Goal: Task Accomplishment & Management: Complete application form

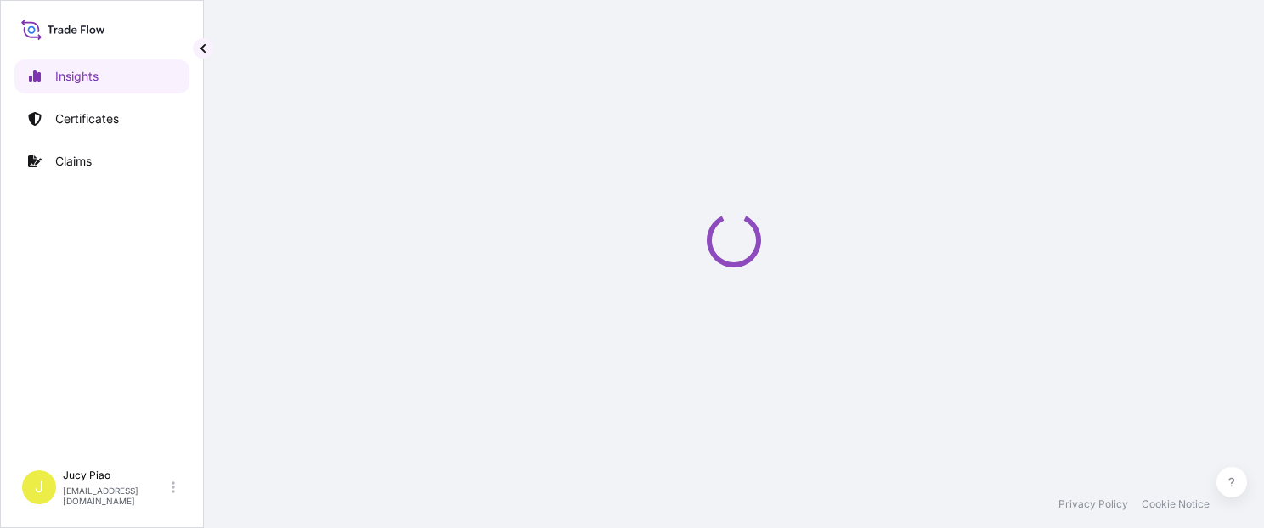
select select "2025"
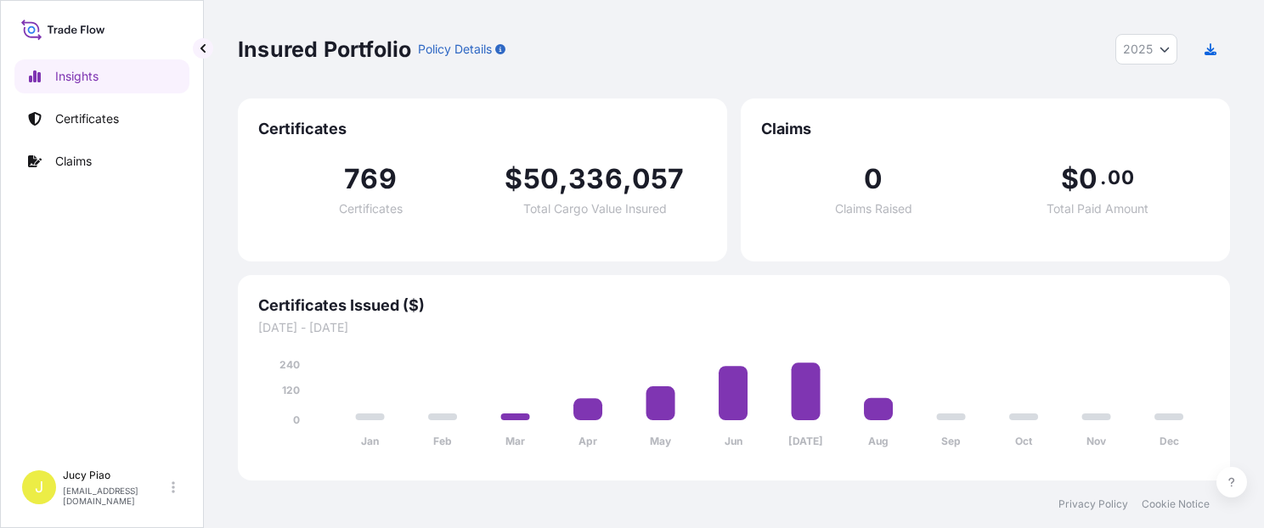
click at [83, 120] on p "Certificates" at bounding box center [87, 118] width 64 height 17
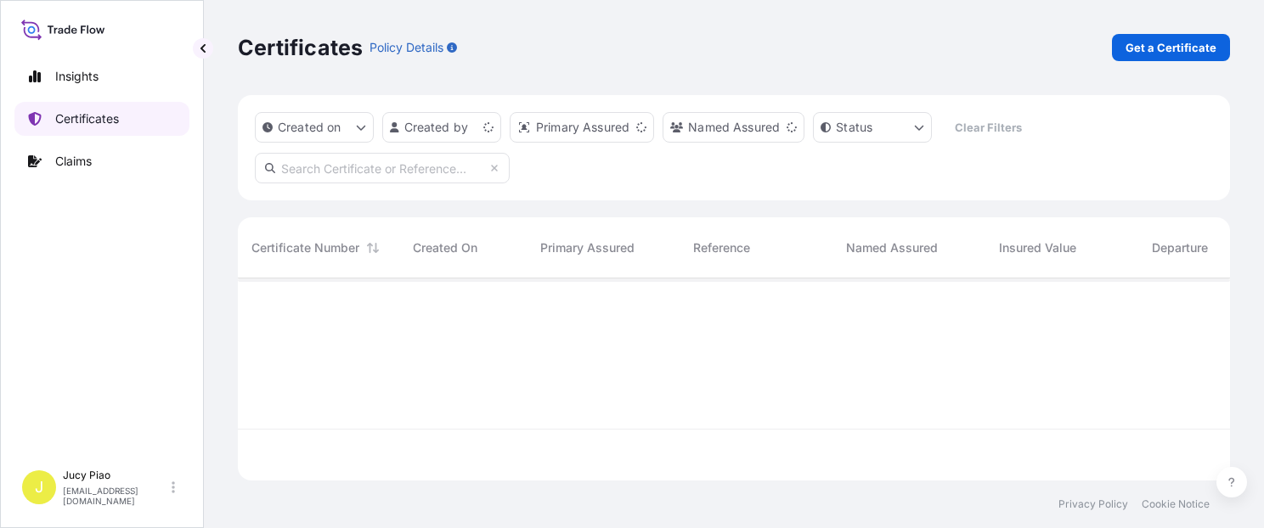
scroll to position [199, 979]
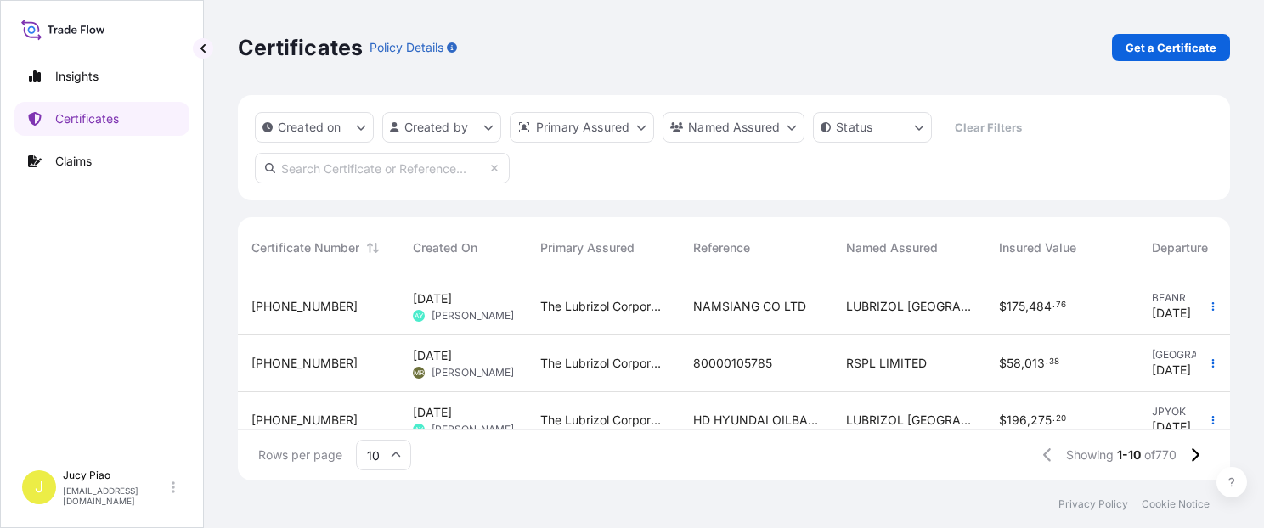
click at [714, 195] on div "Created on Created by Primary Assured Named Assured Status Clear Filters" at bounding box center [734, 147] width 992 height 105
click at [1207, 43] on p "Get a Certificate" at bounding box center [1171, 47] width 91 height 17
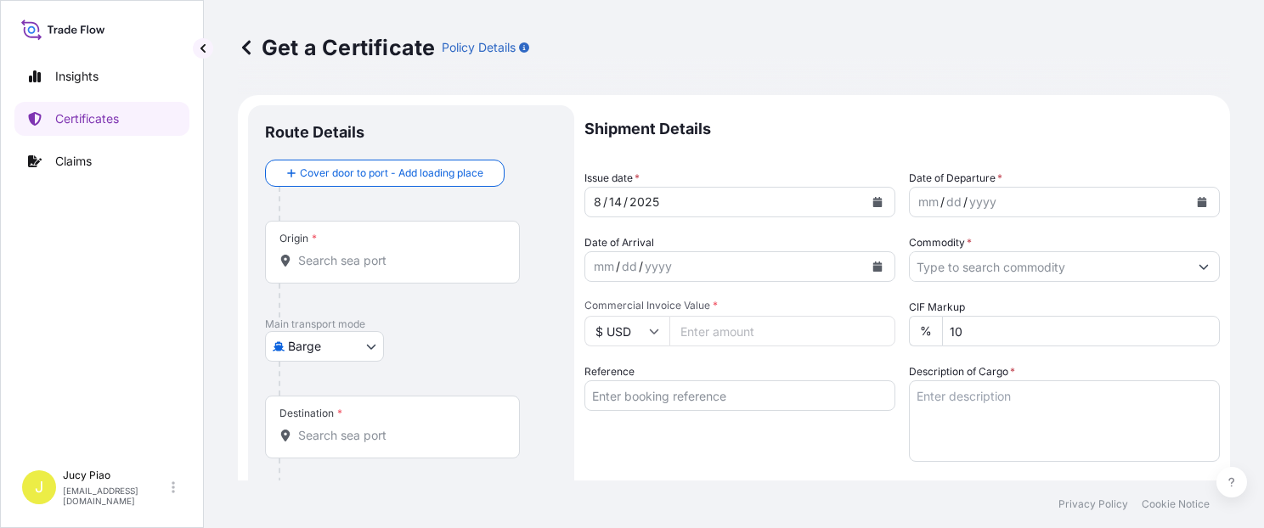
click at [304, 348] on body "Insights Certificates Claims J Jucy Piao [EMAIL_ADDRESS][DOMAIN_NAME] Get a Cer…" at bounding box center [632, 264] width 1264 height 528
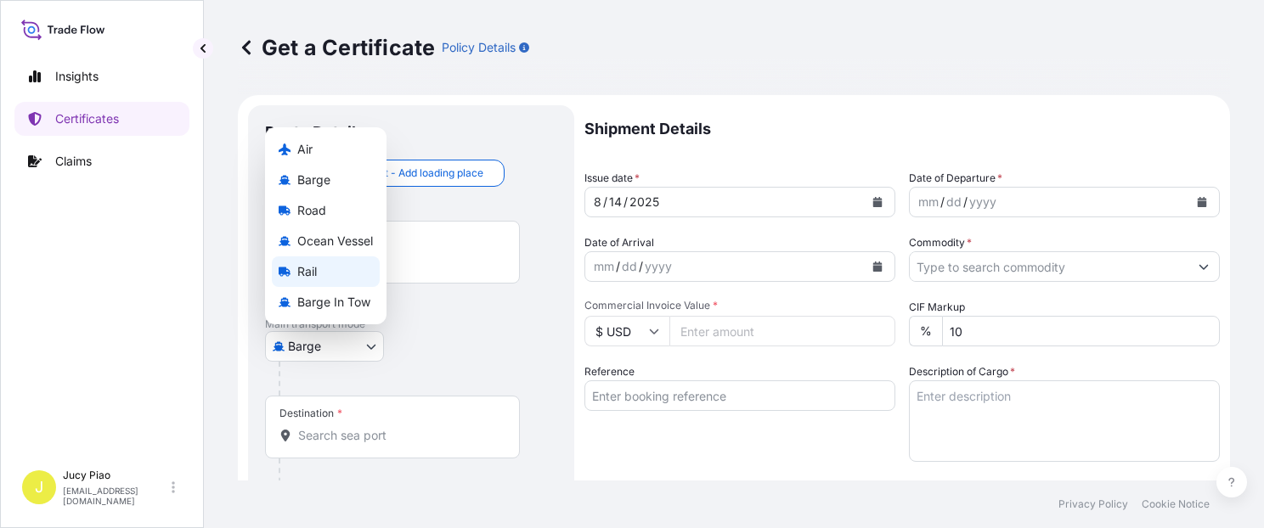
click at [329, 240] on span "Ocean Vessel" at bounding box center [335, 241] width 76 height 17
select select "Ocean Vessel"
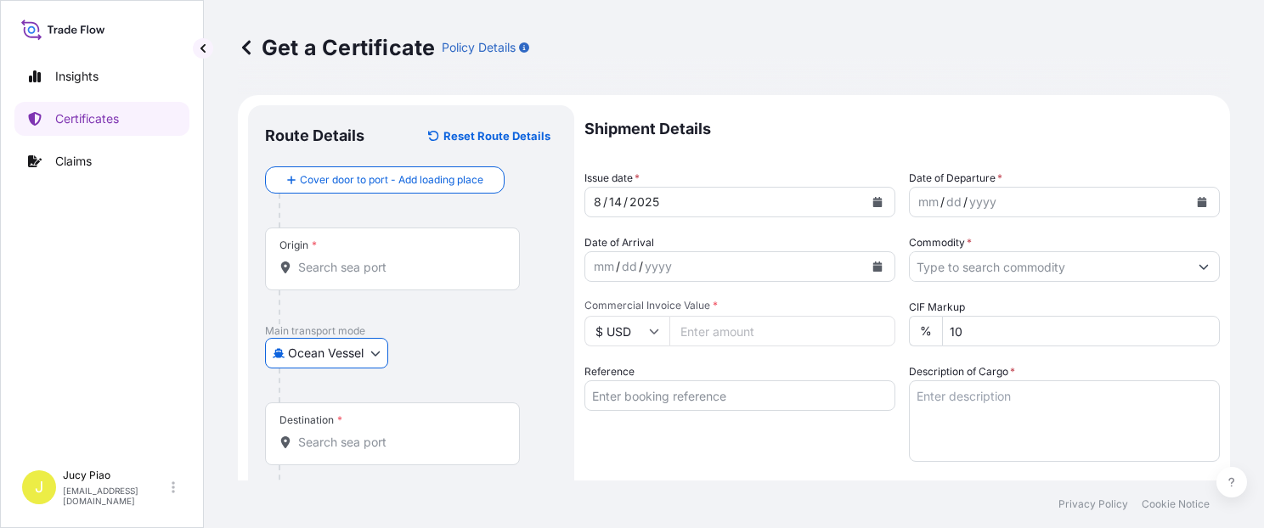
click at [703, 404] on input "Reference" at bounding box center [740, 396] width 311 height 31
paste input "CSHSE0431012"
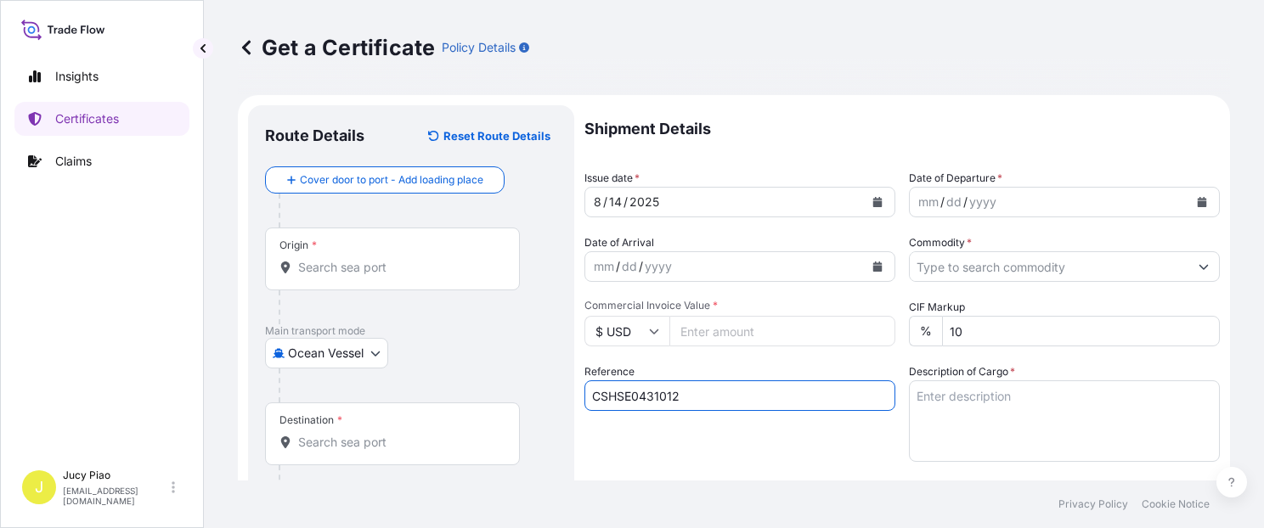
type input "CSHSE0431012"
click at [690, 447] on div "Reference CSHSE0431012" at bounding box center [740, 413] width 311 height 99
click at [333, 269] on input "Origin *" at bounding box center [398, 267] width 201 height 17
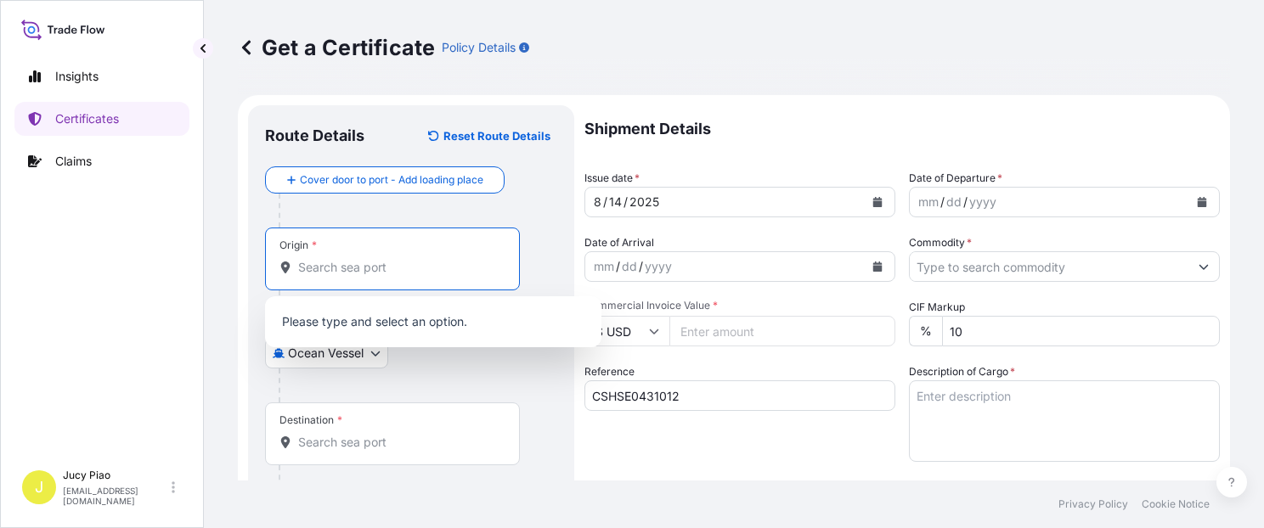
paste input "[GEOGRAPHIC_DATA]"
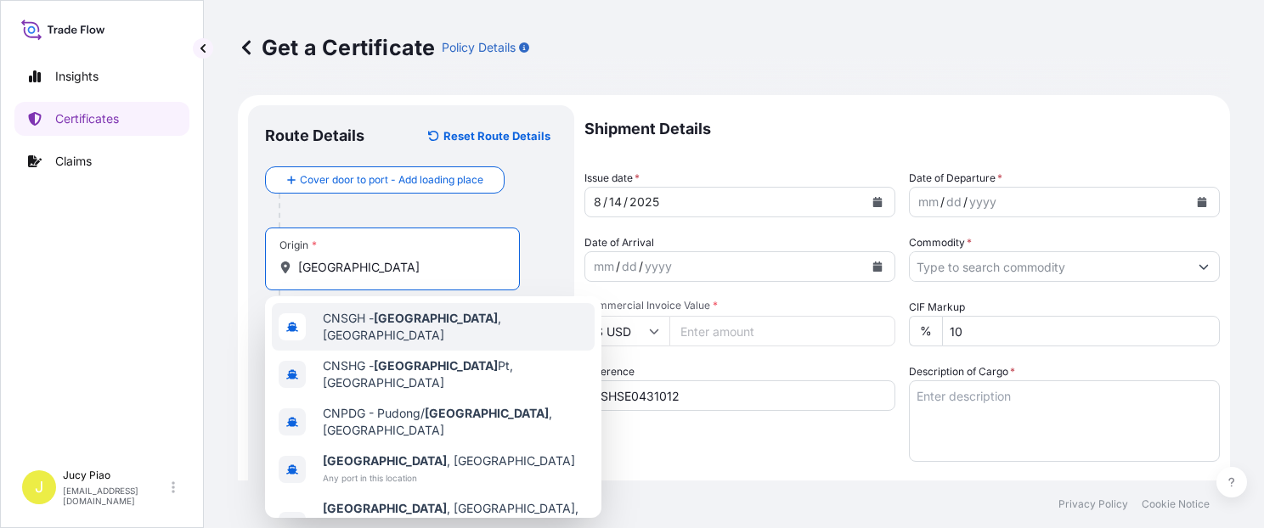
click at [323, 325] on span "CNSGH - [GEOGRAPHIC_DATA] , [GEOGRAPHIC_DATA]" at bounding box center [455, 327] width 265 height 34
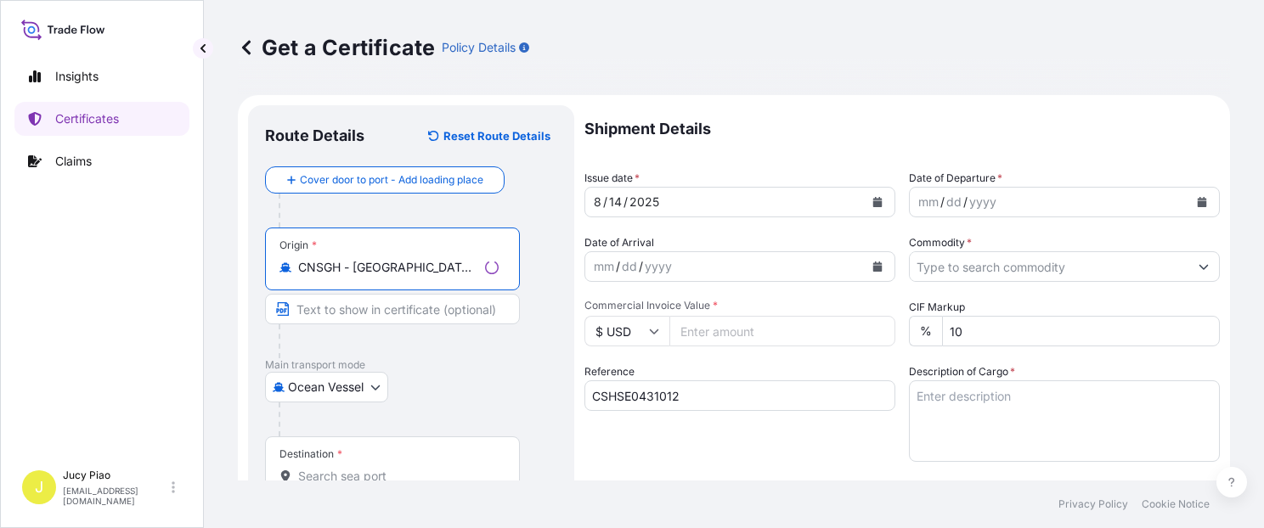
click at [462, 267] on input "CNSGH - [GEOGRAPHIC_DATA], [GEOGRAPHIC_DATA]" at bounding box center [388, 267] width 180 height 17
type input "CNSGH - [GEOGRAPHIC_DATA], [GEOGRAPHIC_DATA]"
click at [408, 311] on input "Text to appear on certificate" at bounding box center [392, 309] width 255 height 31
paste input "[GEOGRAPHIC_DATA], [GEOGRAPHIC_DATA]"
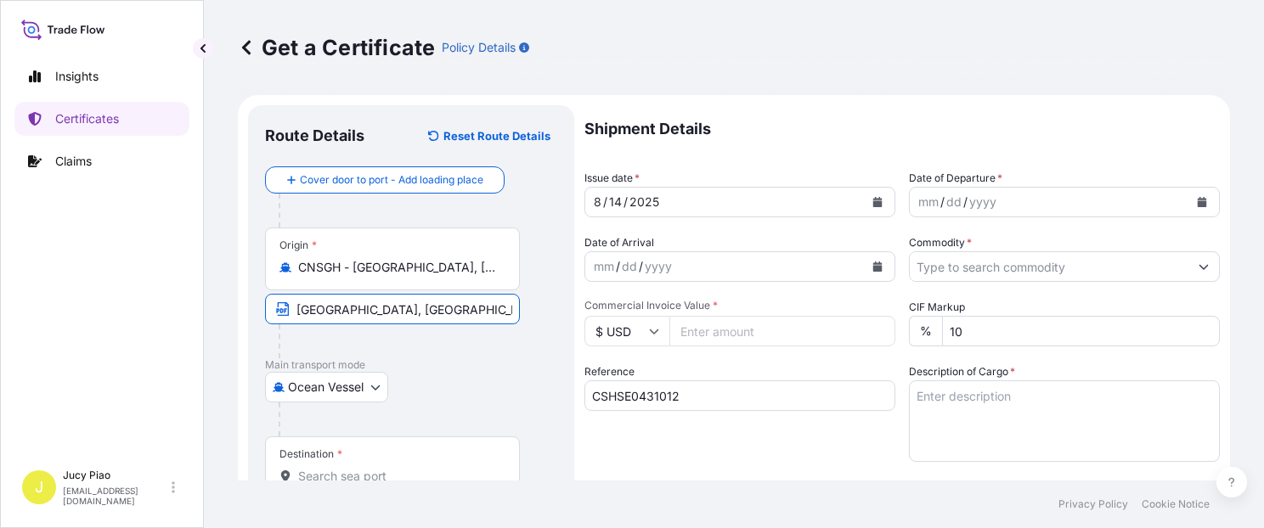
type input "[GEOGRAPHIC_DATA], [GEOGRAPHIC_DATA]"
click at [443, 415] on div at bounding box center [418, 420] width 279 height 34
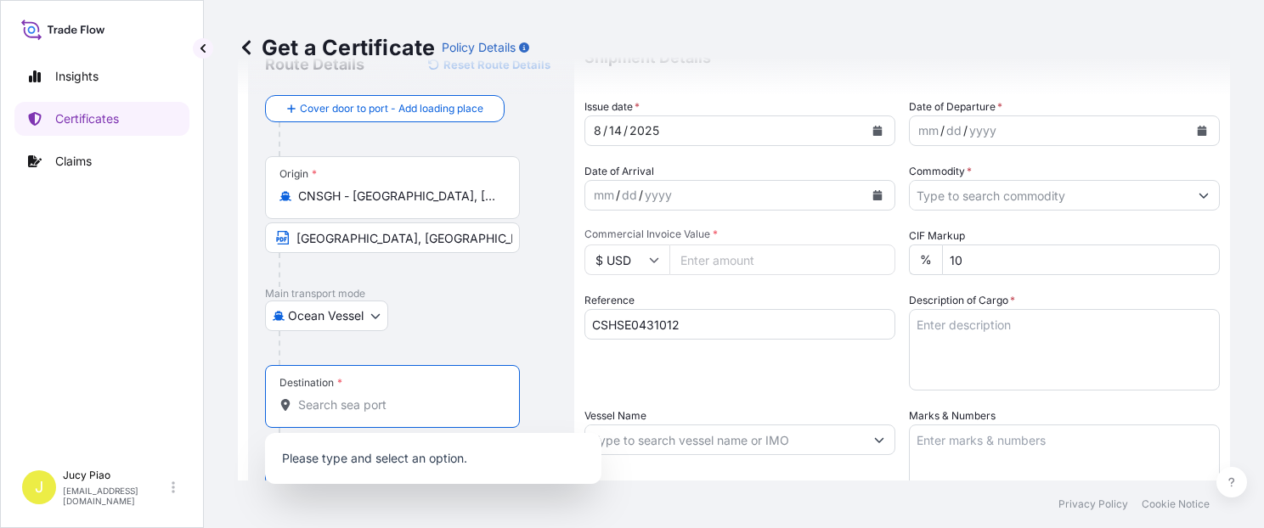
click at [351, 398] on input "Destination *" at bounding box center [398, 405] width 201 height 17
click at [340, 410] on input "Destination *" at bounding box center [398, 405] width 201 height 17
paste input "[GEOGRAPHIC_DATA]"
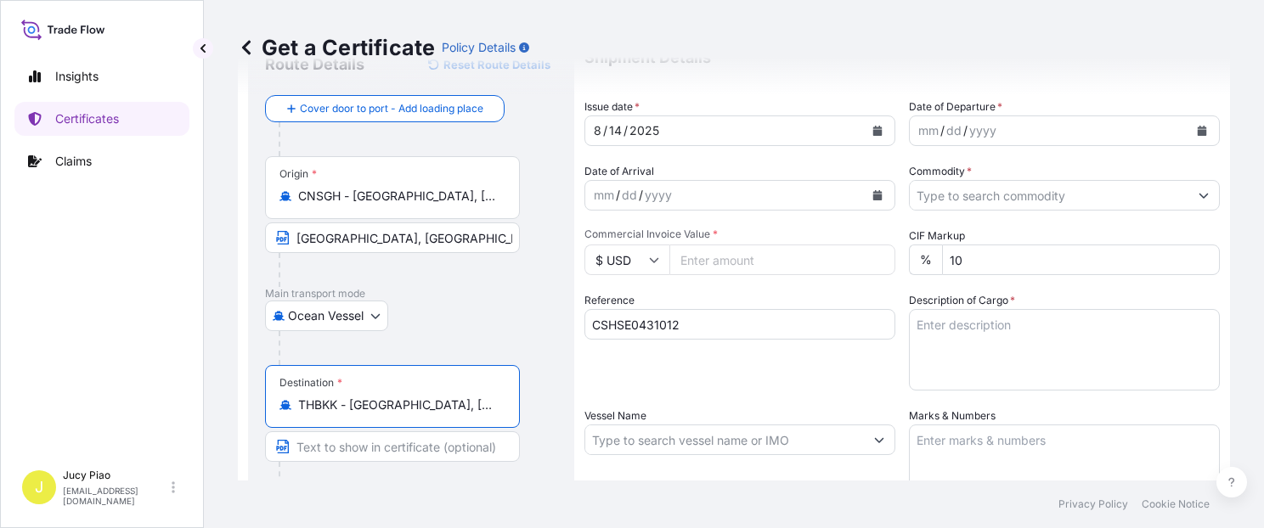
drag, startPoint x: 483, startPoint y: 410, endPoint x: 494, endPoint y: 410, distance: 11.9
click at [494, 410] on input "THBKK - [GEOGRAPHIC_DATA], [GEOGRAPHIC_DATA]" at bounding box center [398, 405] width 201 height 17
type input "THBKK - [GEOGRAPHIC_DATA], [GEOGRAPHIC_DATA]"
click at [364, 451] on input "Text to appear on certificate" at bounding box center [392, 447] width 255 height 31
paste input "[GEOGRAPHIC_DATA], [GEOGRAPHIC_DATA]"
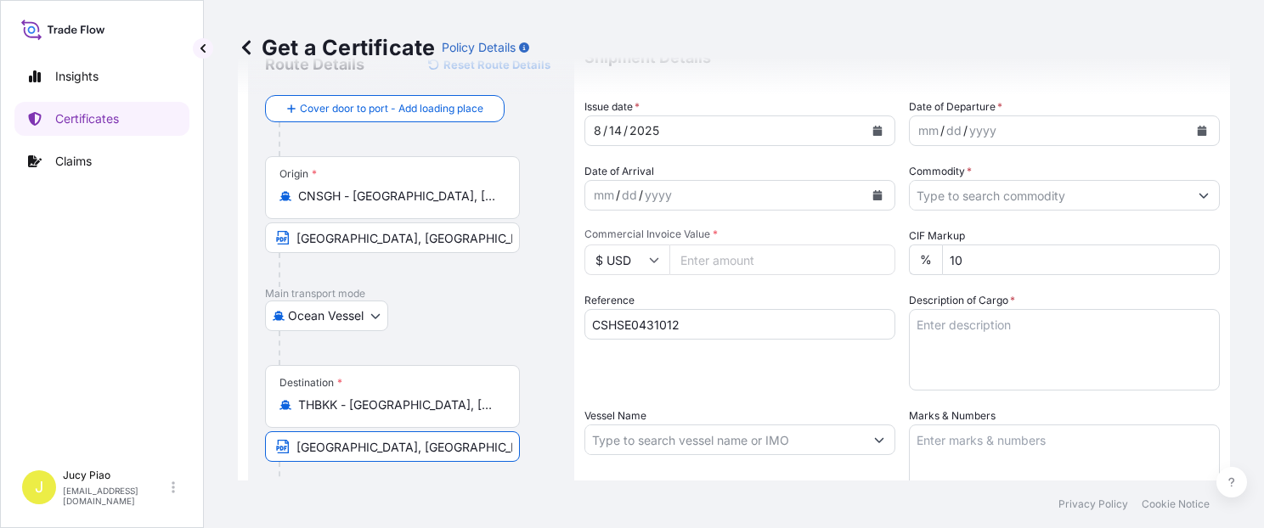
type input "[GEOGRAPHIC_DATA], [GEOGRAPHIC_DATA]"
click at [627, 368] on div "Reference CSHSE0431012" at bounding box center [740, 341] width 311 height 99
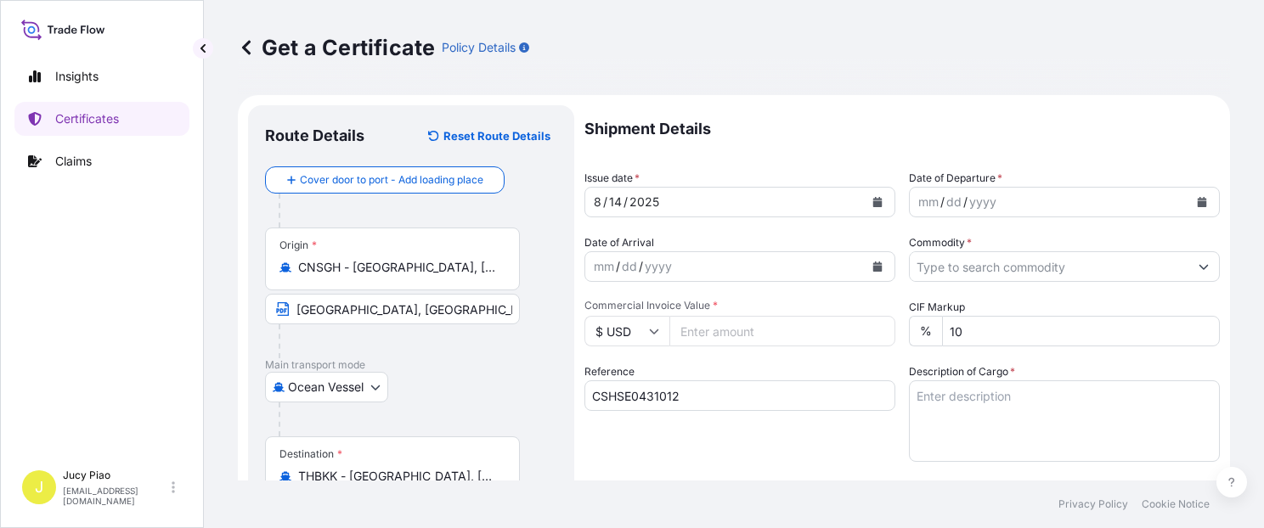
click at [613, 204] on div "14" at bounding box center [615, 202] width 16 height 20
click at [618, 201] on div "14" at bounding box center [615, 202] width 16 height 20
click at [917, 202] on div "mm" at bounding box center [929, 202] width 24 height 20
click at [959, 268] on input "Commodity *" at bounding box center [1049, 266] width 279 height 31
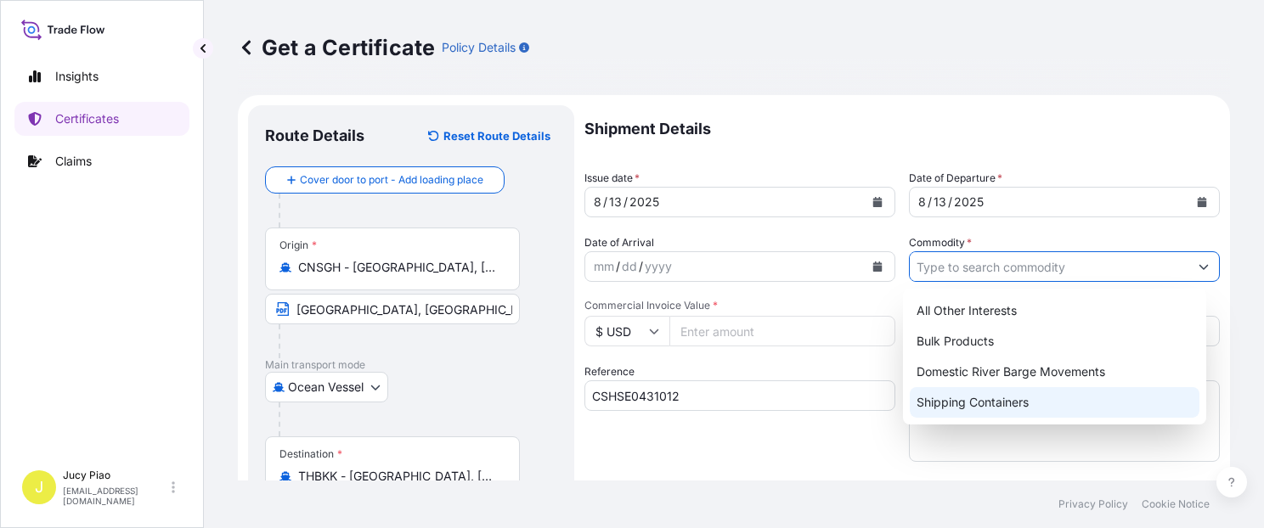
click at [972, 411] on div "Shipping Containers" at bounding box center [1055, 402] width 290 height 31
type input "Shipping Containers"
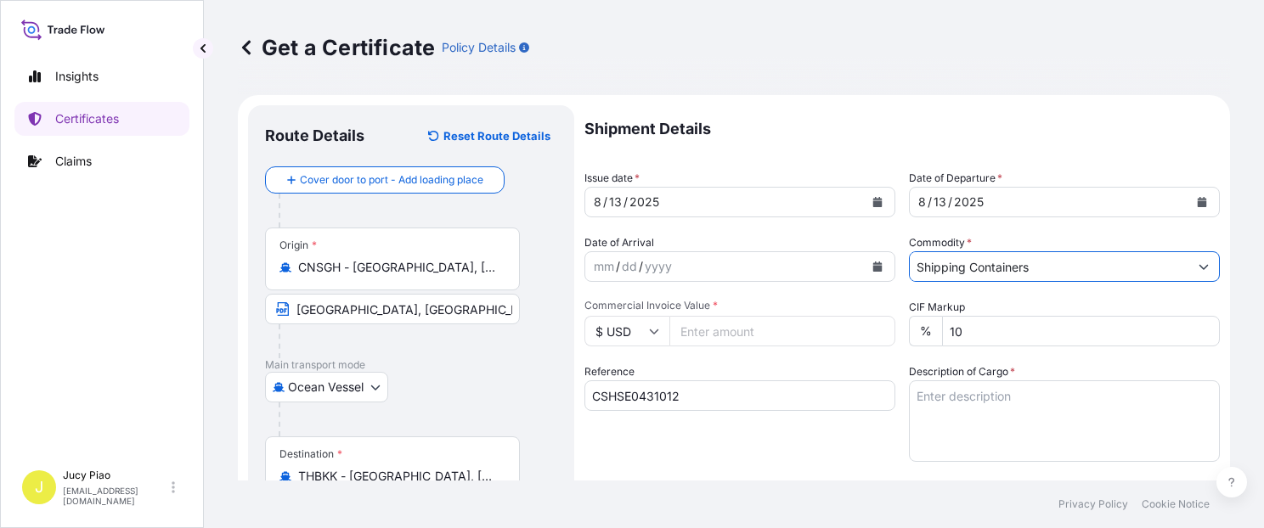
click at [727, 330] on input "Commercial Invoice Value *" at bounding box center [782, 331] width 226 height 31
type input "4160"
click at [985, 403] on textarea "Description of Cargo *" at bounding box center [1064, 422] width 311 height 82
paste textarea "HYCAR(R) [STREET_ADDRESS]"
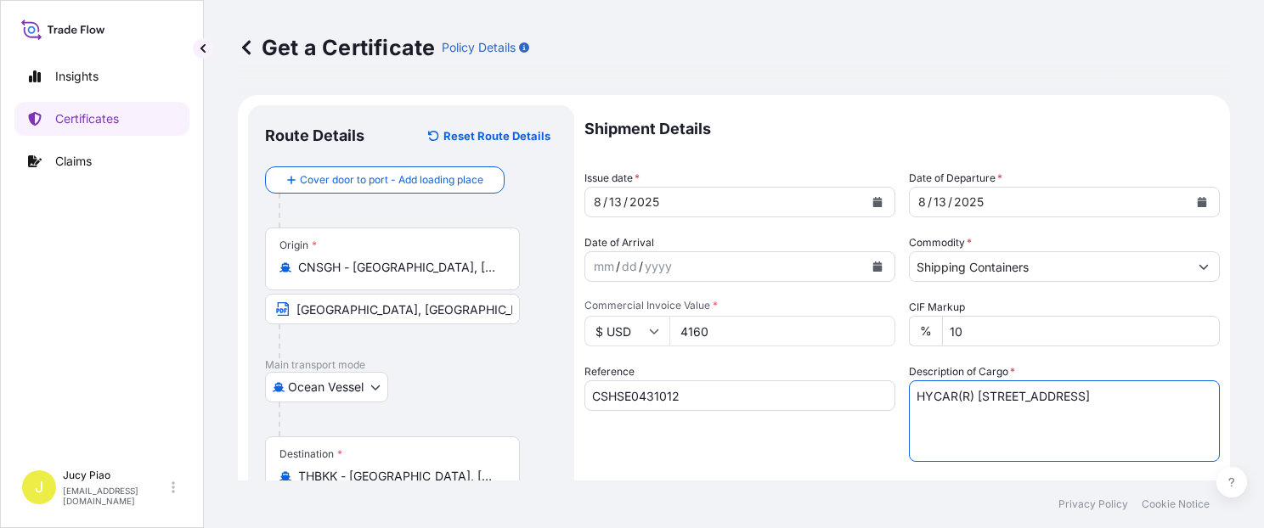
paste textarea "2 PALLETS (8 DRUMS)"
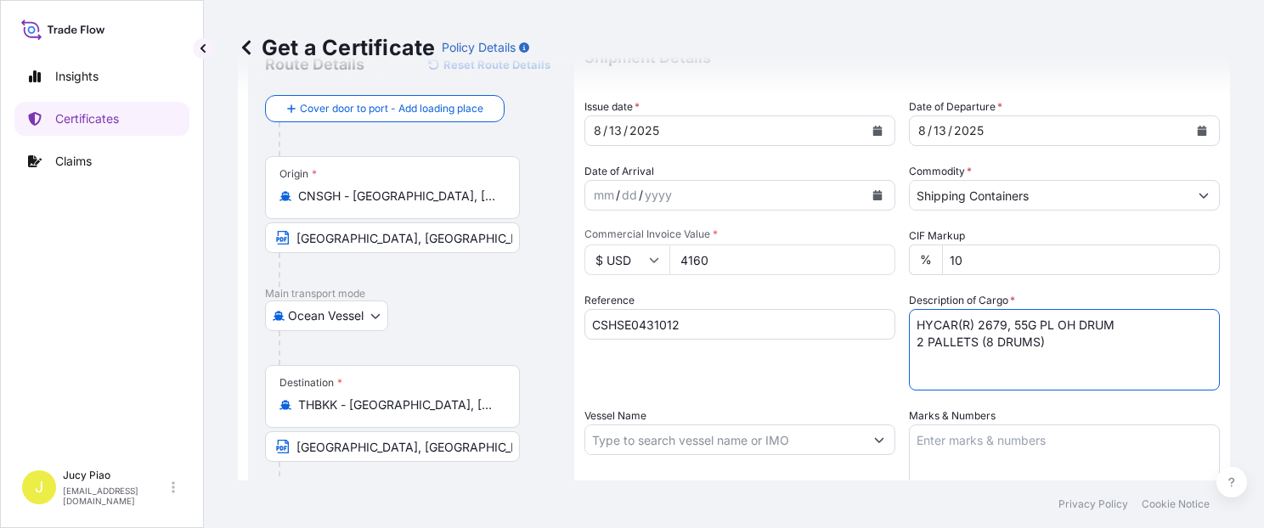
scroll to position [144, 0]
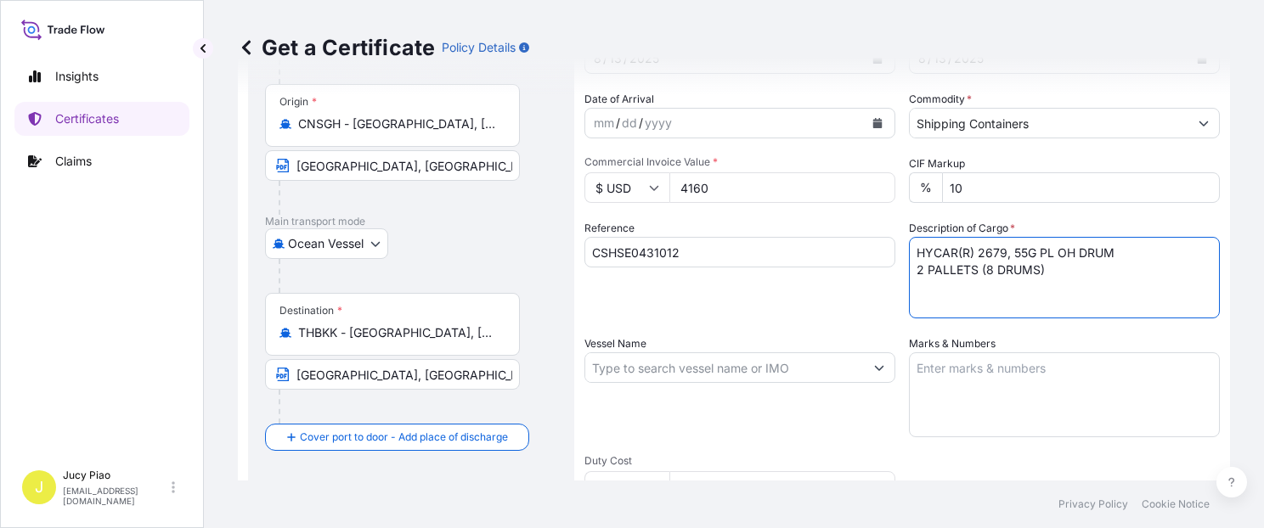
type textarea "HYCAR(R) 2679, 55G PL OH DRUM 2 PALLETS (8 DRUMS)"
click at [1007, 447] on div "Shipment Details Issue date * [DATE] Date of Departure * [DATE] Date of Arrival…" at bounding box center [903, 367] width 636 height 810
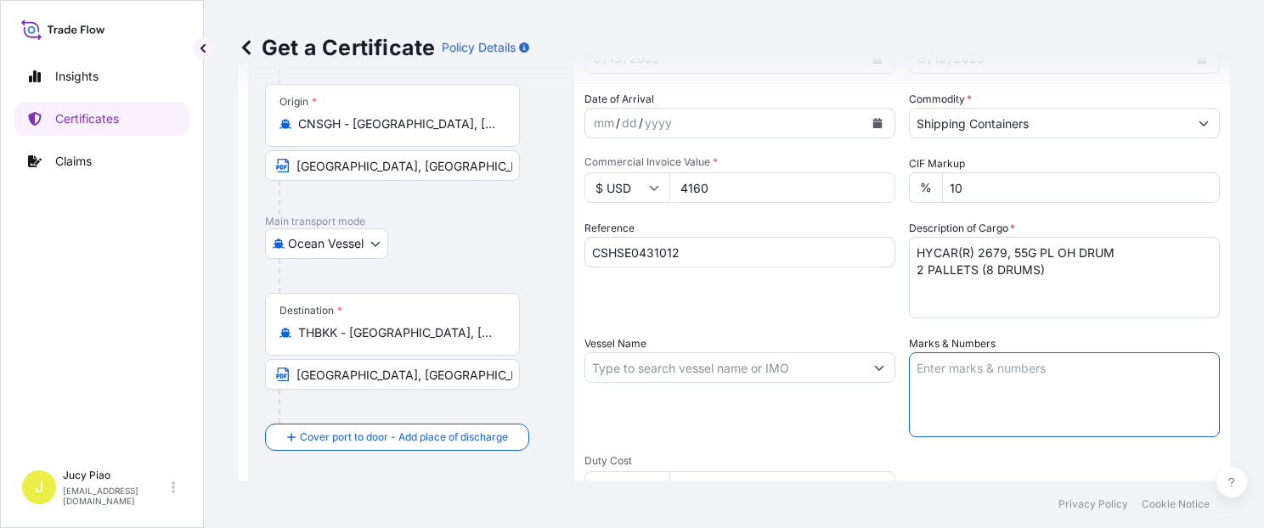
click at [1033, 411] on textarea "Marks & Numbers" at bounding box center [1064, 395] width 311 height 85
paste textarea "U.F.P."
paste textarea "[GEOGRAPHIC_DATA]"
type textarea "U.F.P. [GEOGRAPHIC_DATA]"
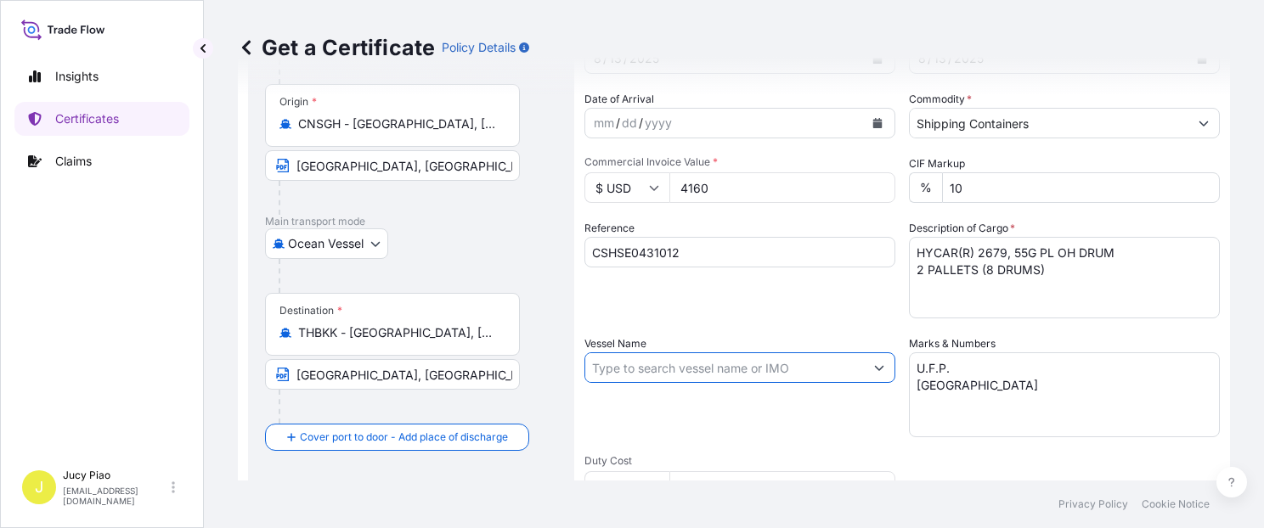
click at [669, 365] on input "Vessel Name" at bounding box center [724, 368] width 279 height 31
paste input "MILD PEONY"
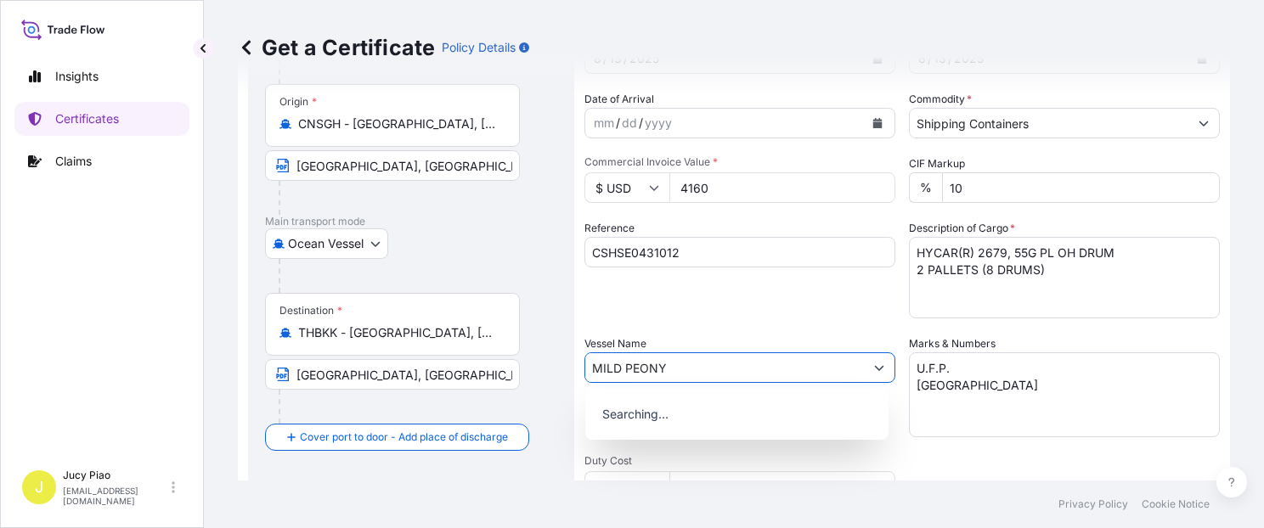
type input "MILD PEONY"
click at [941, 435] on textarea "U.F.P. [GEOGRAPHIC_DATA]" at bounding box center [1064, 395] width 311 height 85
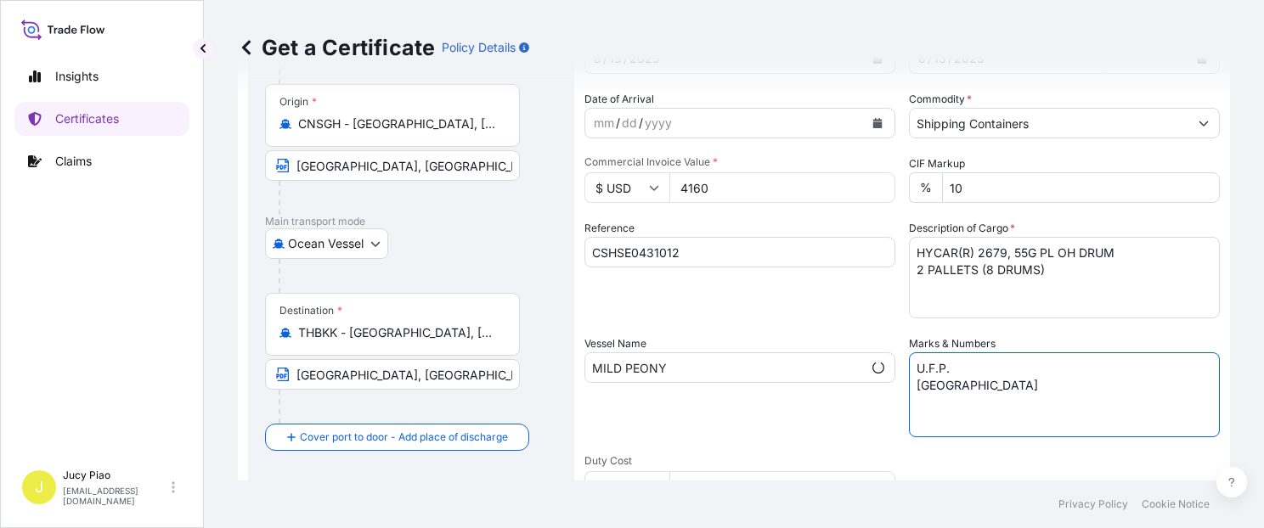
scroll to position [289, 0]
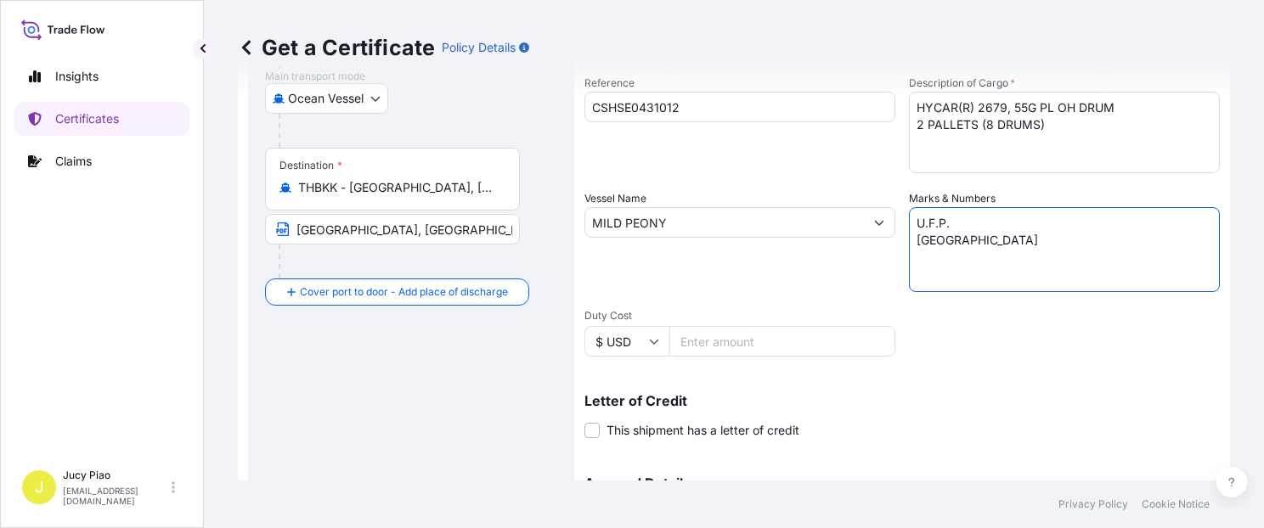
click at [727, 211] on input "MILD PEONY" at bounding box center [724, 222] width 279 height 31
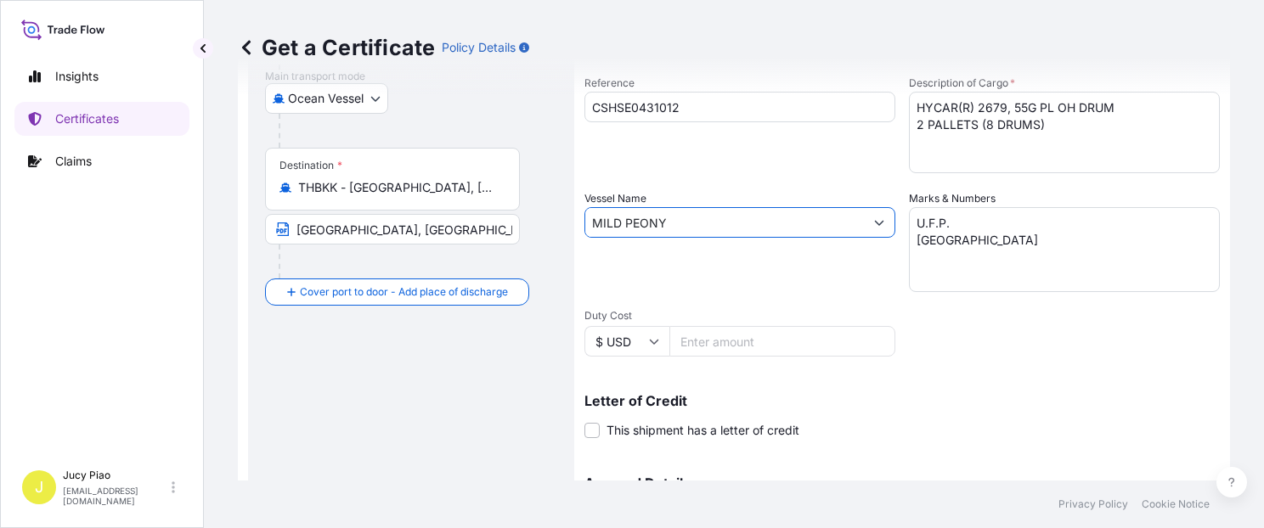
click at [723, 233] on input "MILD PEONY" at bounding box center [724, 222] width 279 height 31
drag, startPoint x: 655, startPoint y: 229, endPoint x: 399, endPoint y: 212, distance: 256.3
click at [399, 212] on form "Route Details Reset Route Details Cover door to port - Add loading place Place …" at bounding box center [734, 245] width 992 height 878
click at [1022, 311] on div "Shipment Details Issue date * [DATE] Date of Departure * [DATE] Date of Arrival…" at bounding box center [903, 221] width 636 height 810
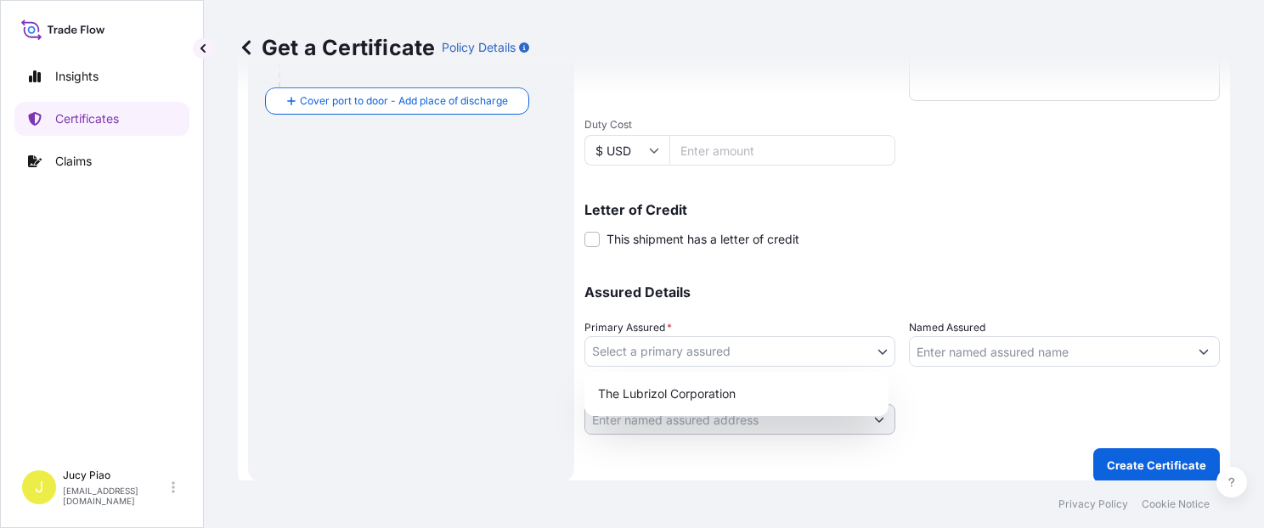
click at [785, 358] on body "Insights Certificates Claims J Jucy Piao [EMAIL_ADDRESS][DOMAIN_NAME] Get a Cer…" at bounding box center [632, 264] width 1264 height 528
click at [665, 398] on div "The Lubrizol Corporation" at bounding box center [736, 394] width 291 height 31
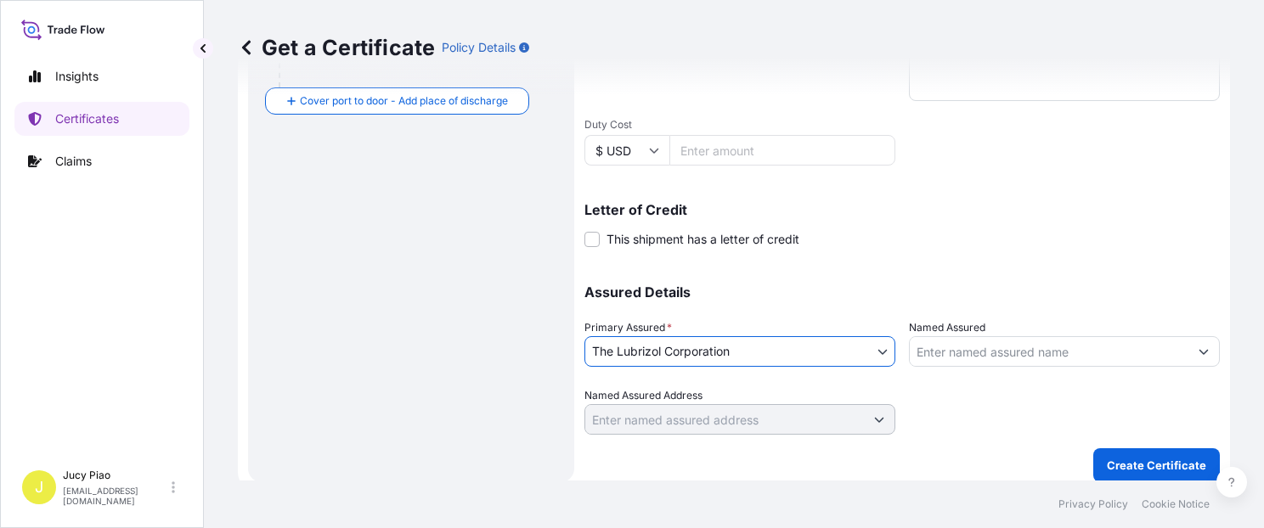
click at [975, 349] on input "Named Assured" at bounding box center [1049, 351] width 279 height 31
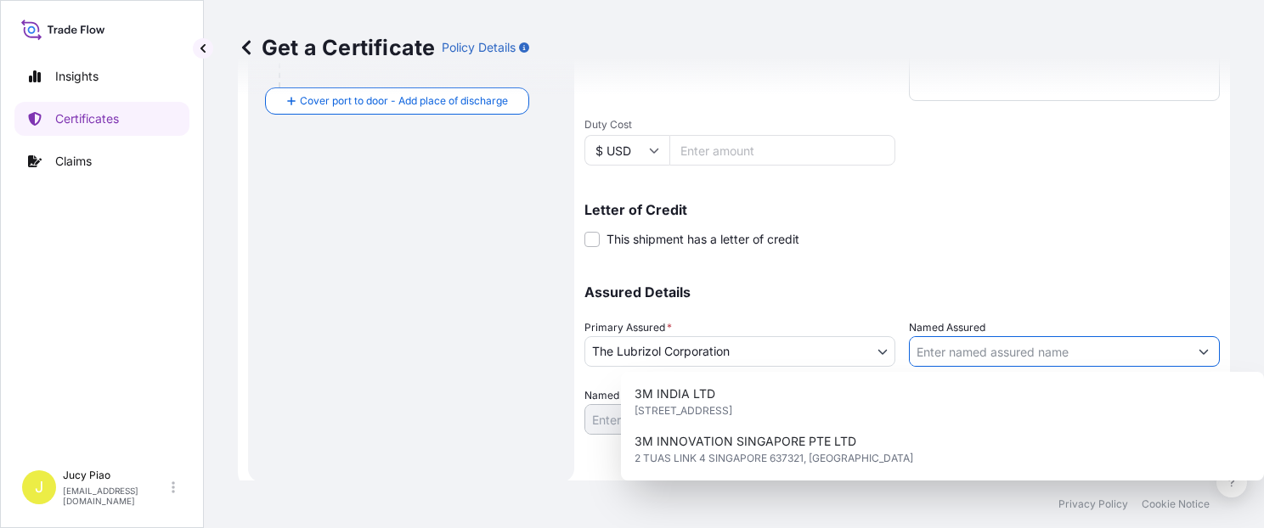
paste input "UNIQUE FINE PRODUCTS CO., LTD"
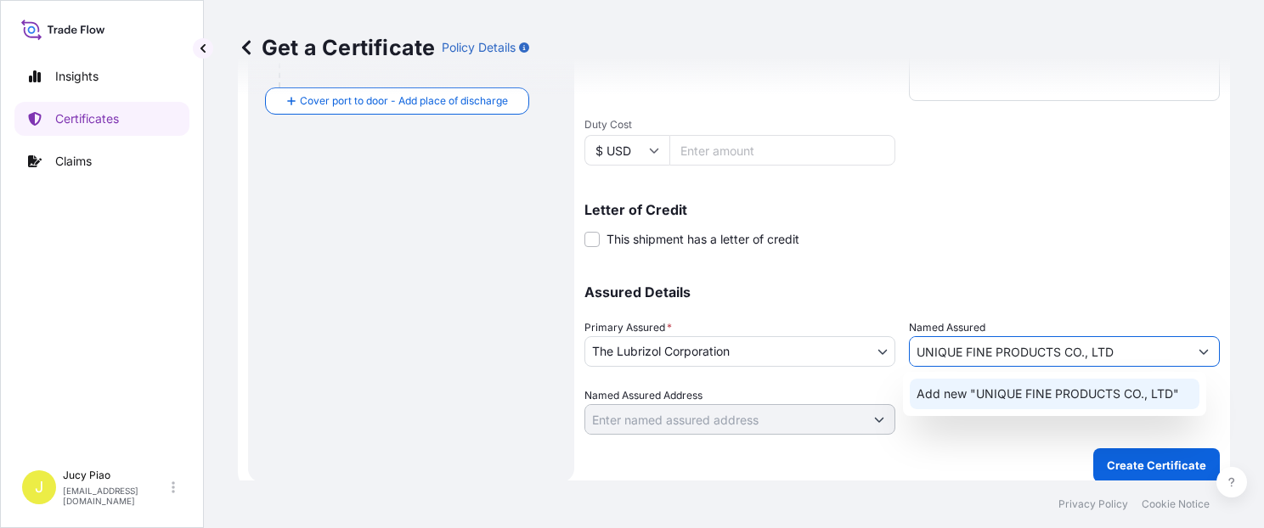
click at [1079, 409] on div "Add new "UNIQUE FINE PRODUCTS CO., LTD"" at bounding box center [1055, 394] width 290 height 31
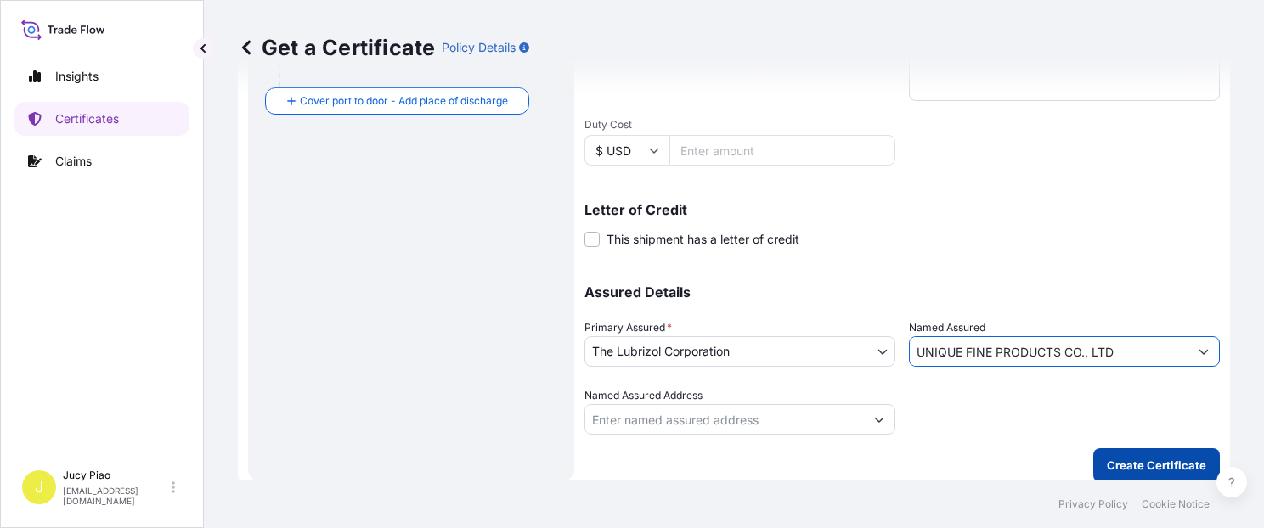
type input "UNIQUE FINE PRODUCTS CO., LTD"
click at [1111, 468] on p "Create Certificate" at bounding box center [1156, 465] width 99 height 17
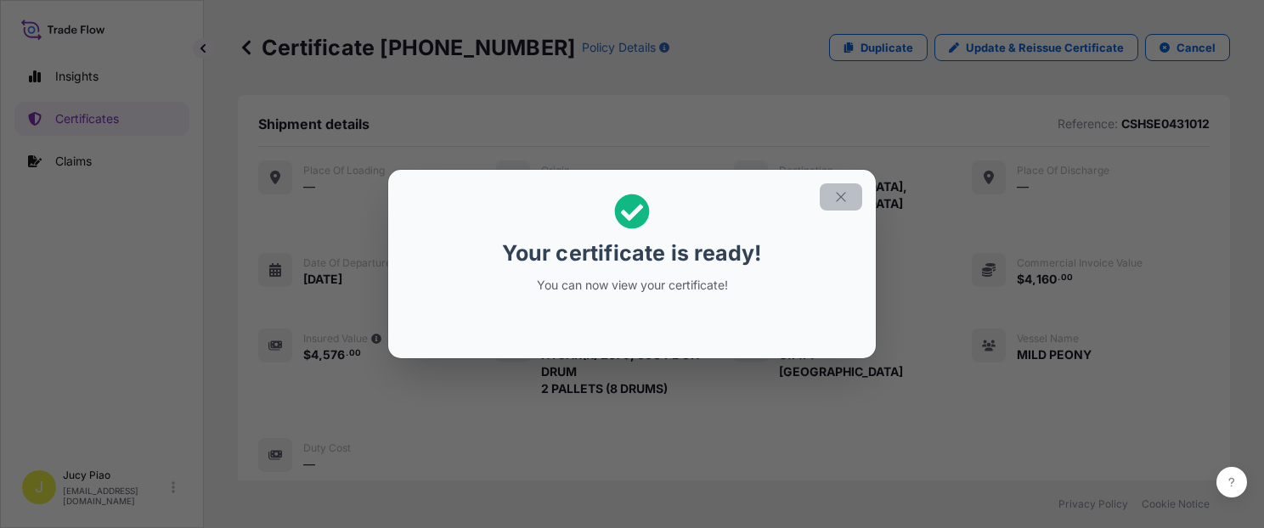
click at [840, 199] on icon "button" at bounding box center [840, 196] width 15 height 15
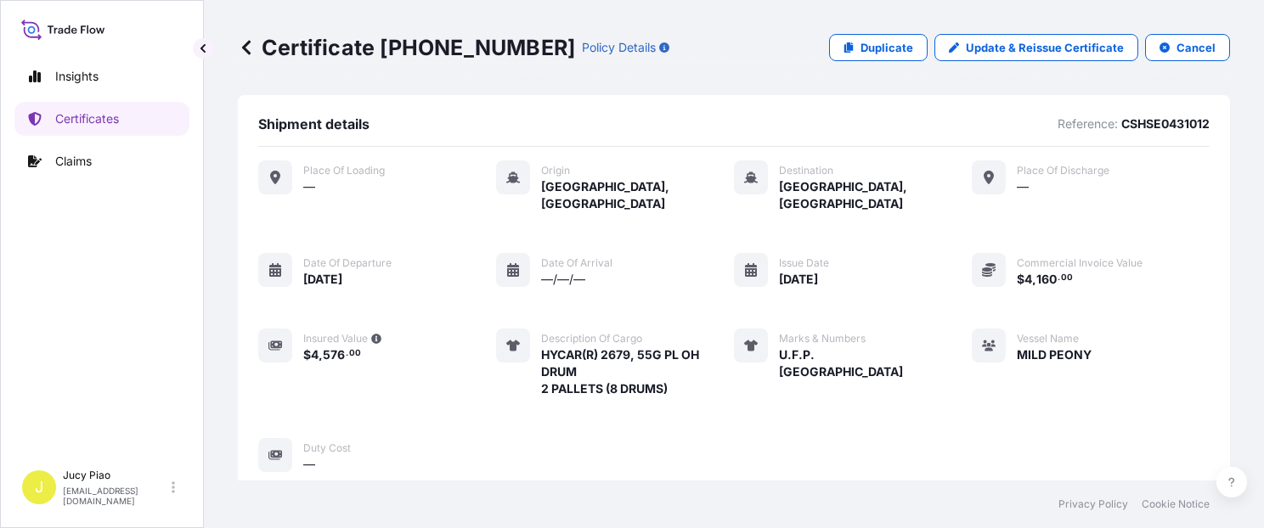
click at [870, 133] on div "Shipment details Reference: CSHSE0431012" at bounding box center [734, 131] width 952 height 31
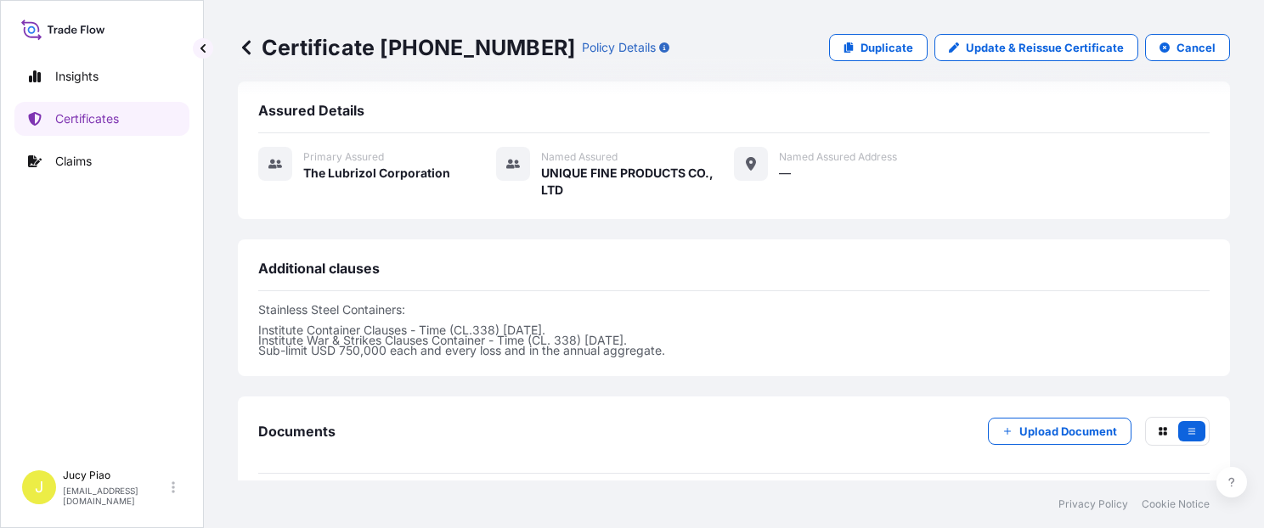
scroll to position [578, 0]
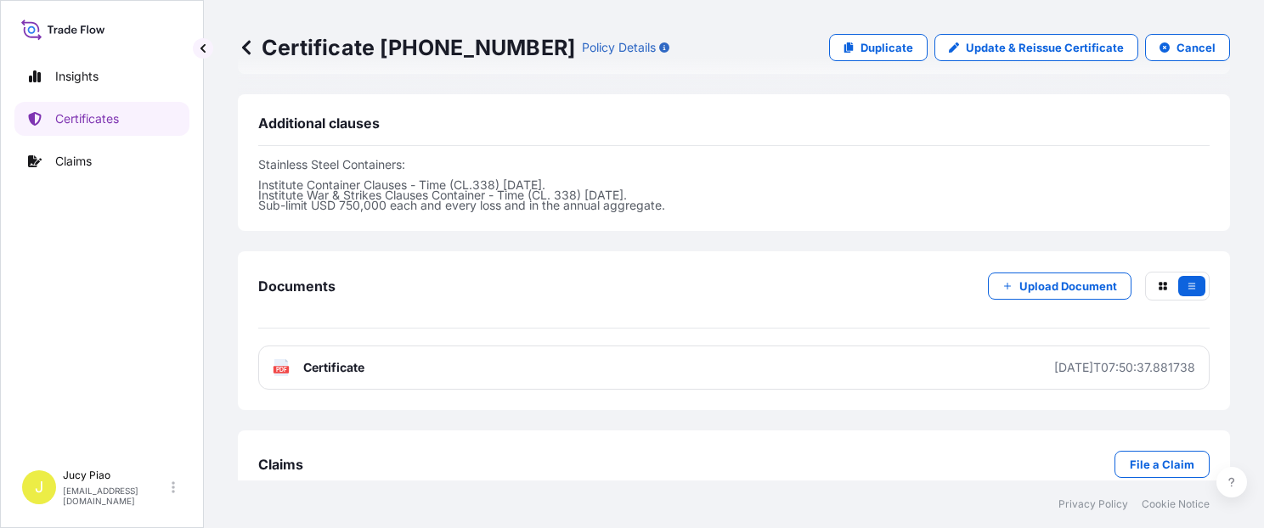
click at [872, 351] on link "PDF Certificate [DATE]T07:50:37.881738" at bounding box center [734, 368] width 952 height 44
